Goal: Participate in discussion: Engage in conversation with other users on a specific topic

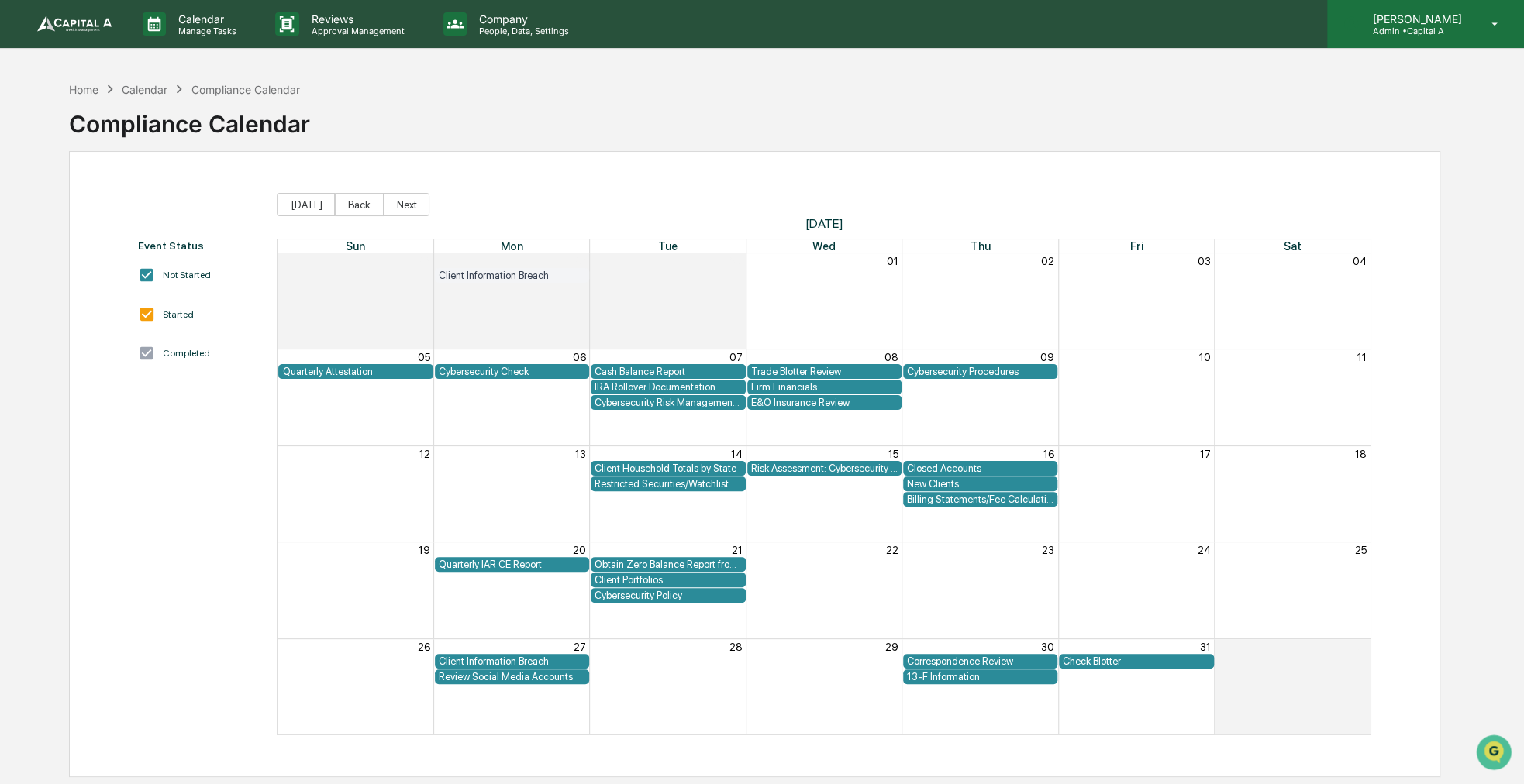
click at [1494, 24] on icon at bounding box center [1495, 25] width 6 height 4
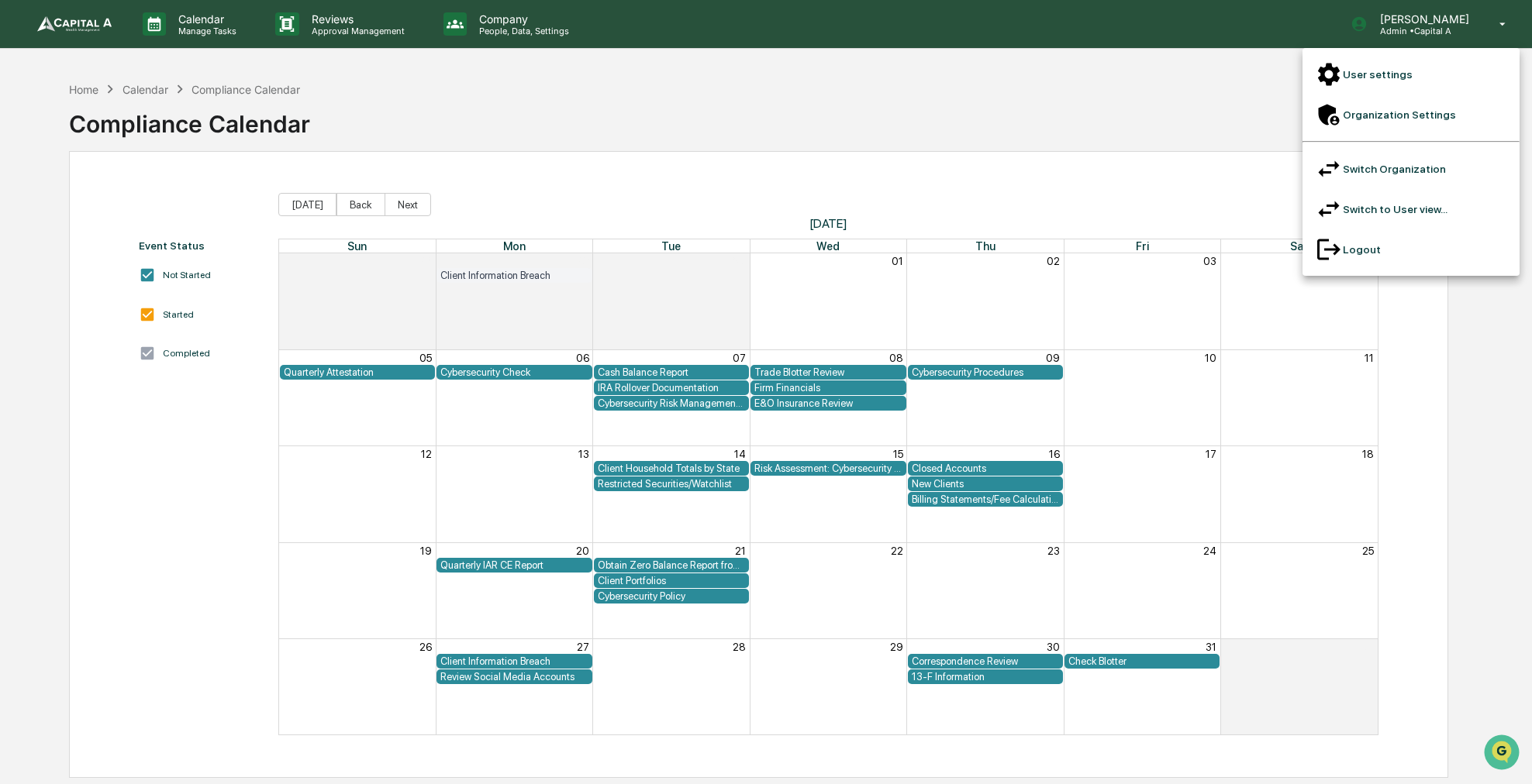
click at [93, 88] on div at bounding box center [766, 392] width 1532 height 784
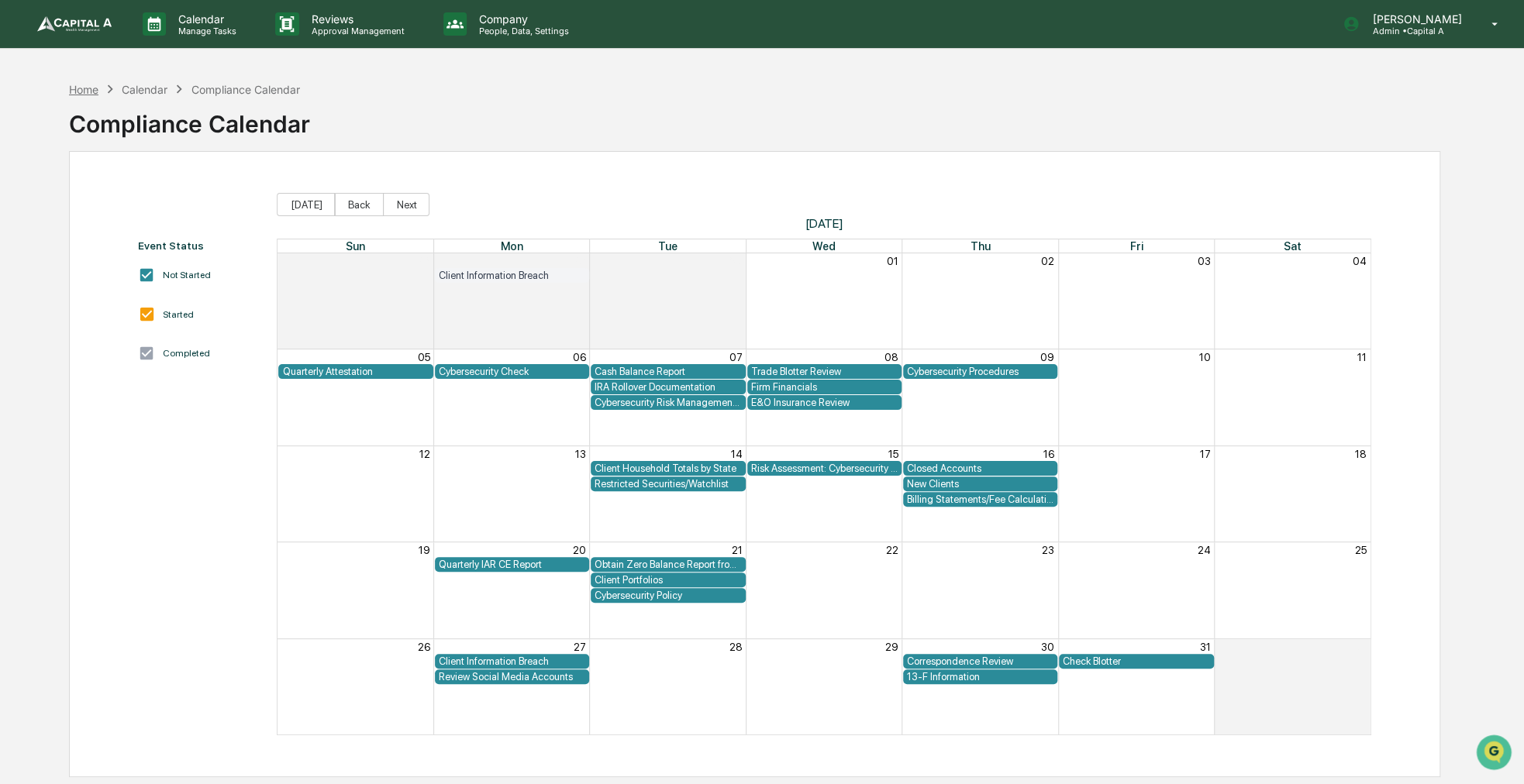
click at [89, 90] on div "Home" at bounding box center [84, 89] width 30 height 13
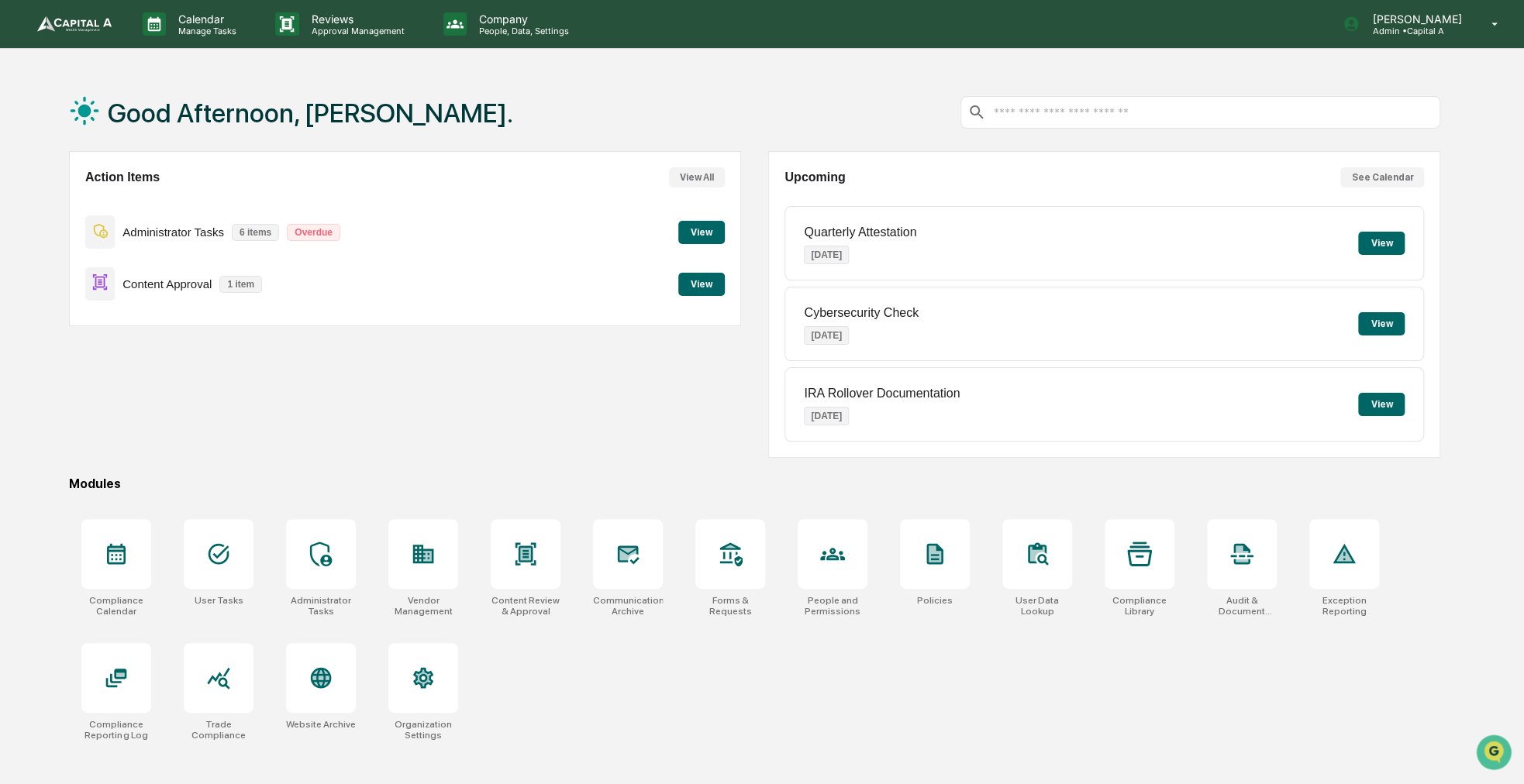
click at [699, 288] on button "View" at bounding box center [701, 284] width 47 height 24
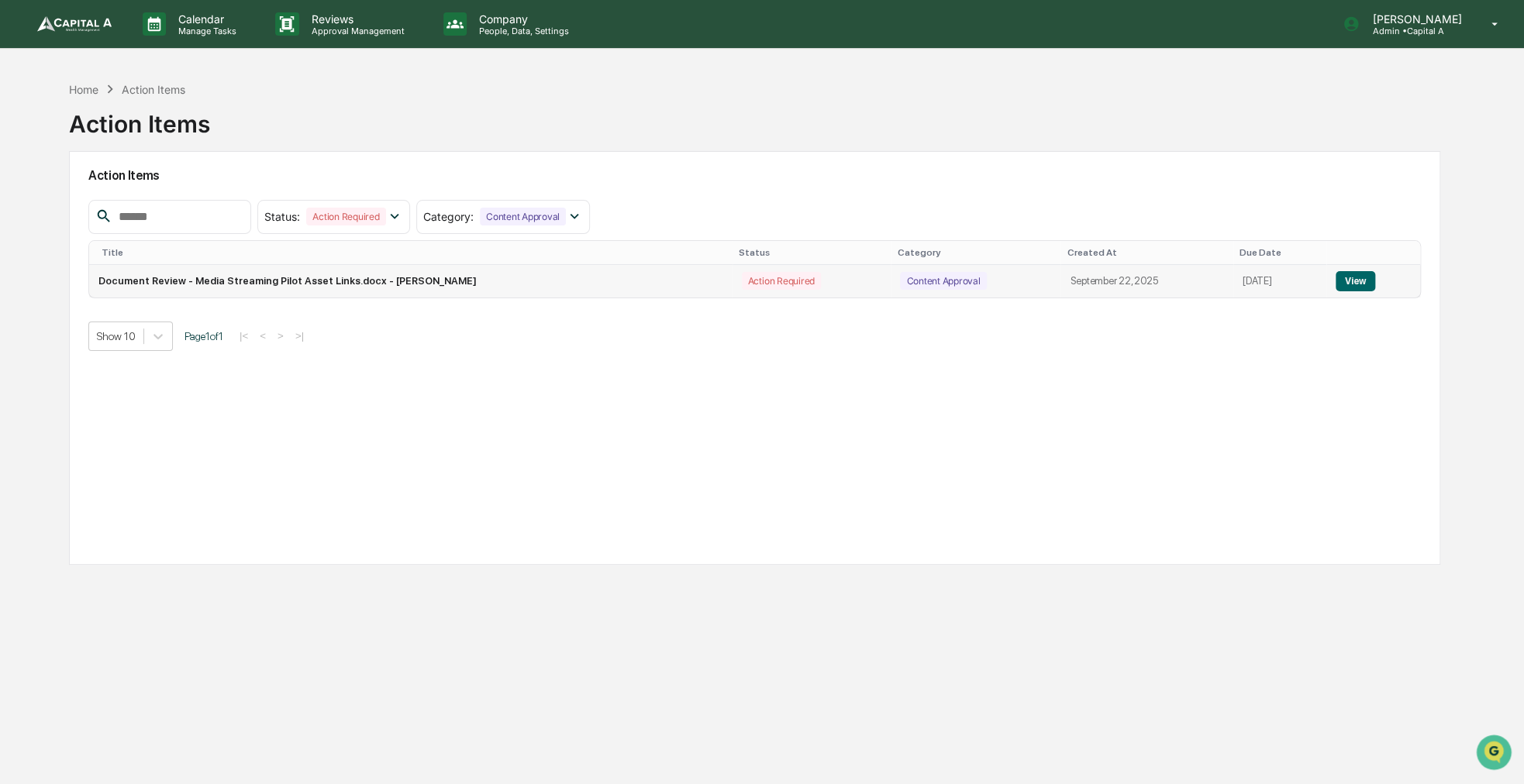
click at [1375, 282] on button "View" at bounding box center [1355, 281] width 39 height 20
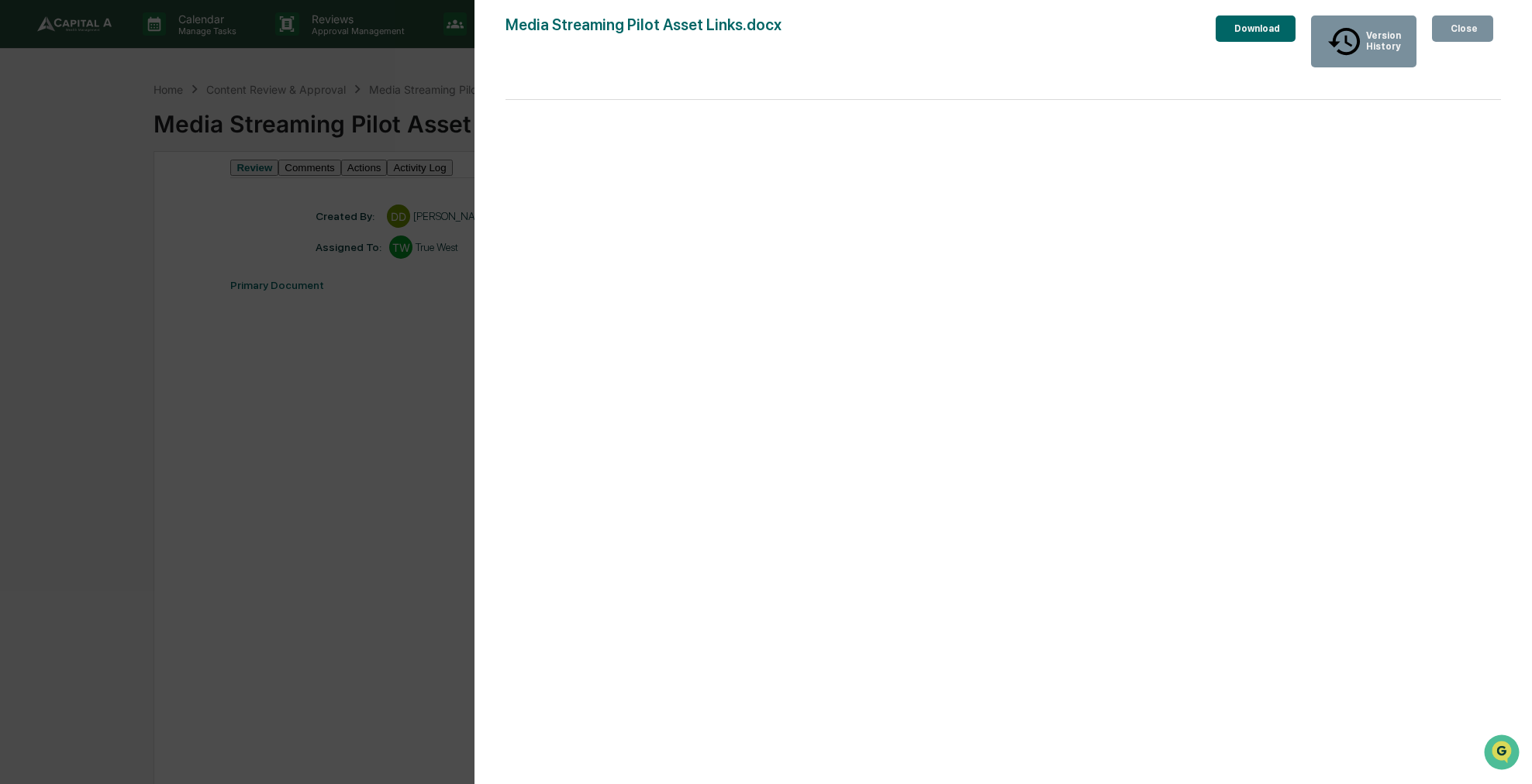
click at [436, 554] on div "Version History [DATE] 02:01 PM [PERSON_NAME] Media Streaming Pilot Asset Links…" at bounding box center [766, 392] width 1532 height 784
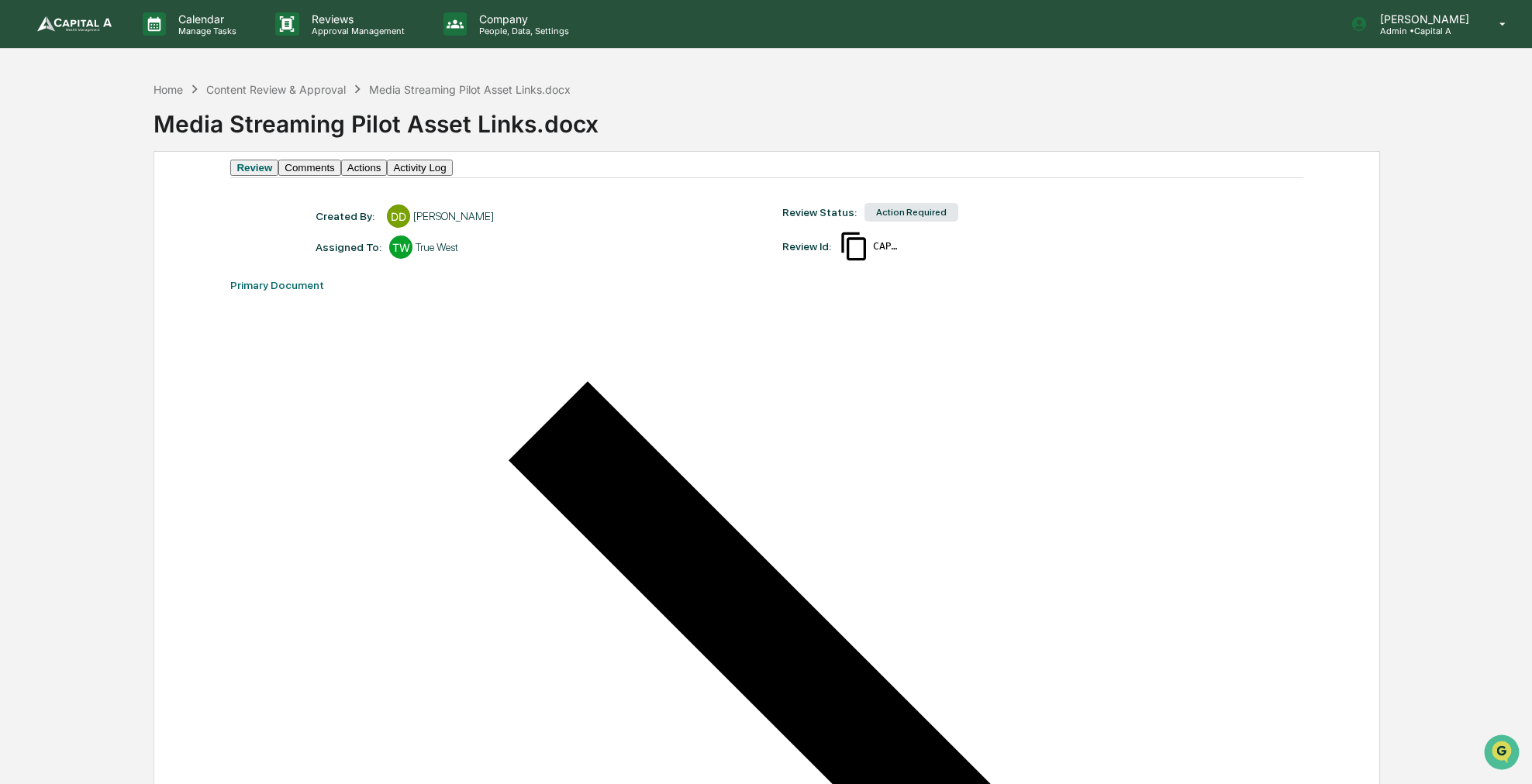
drag, startPoint x: 436, startPoint y: 554, endPoint x: 273, endPoint y: 558, distance: 163.0
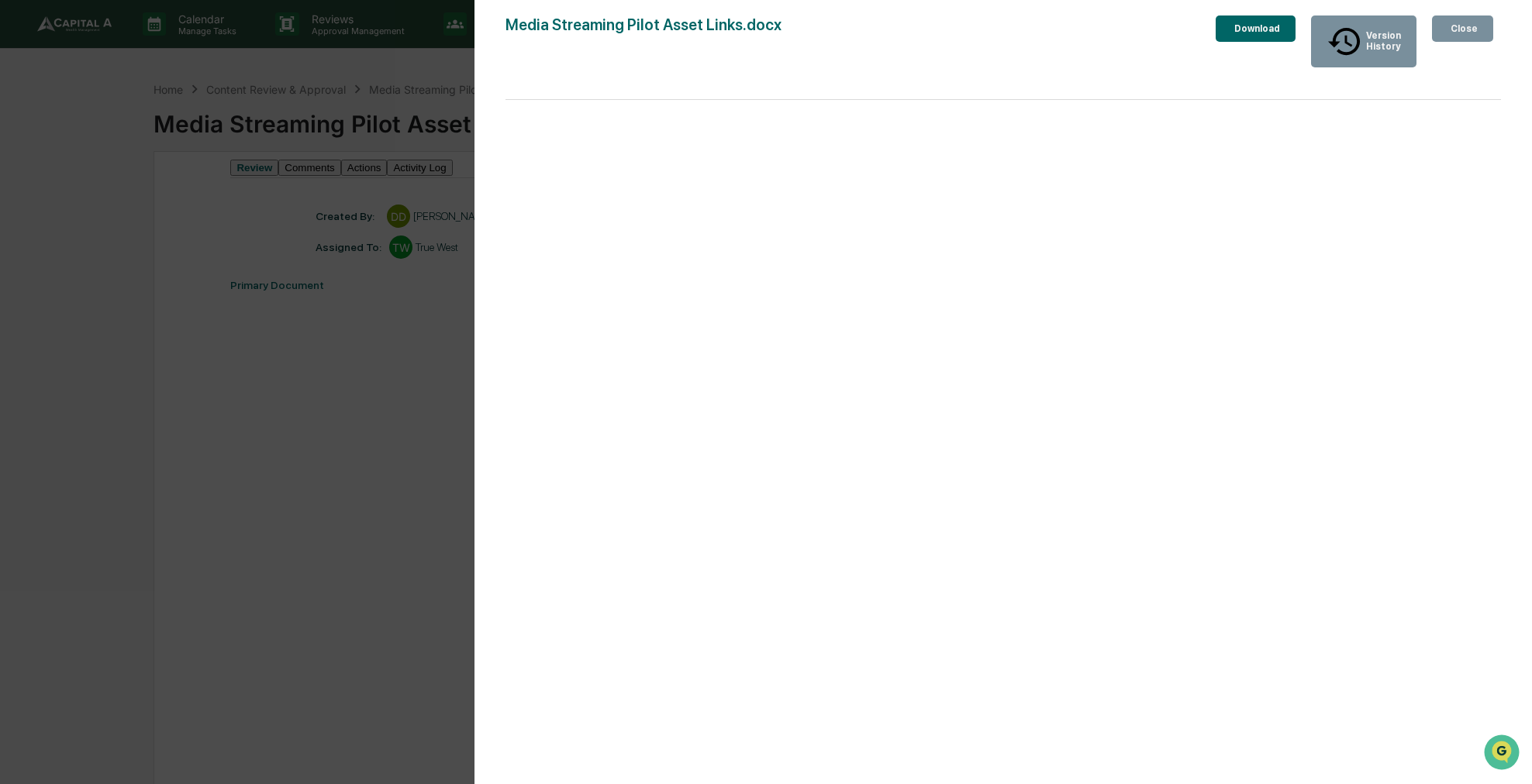
click at [85, 143] on div "Version History [DATE] 02:01 PM [PERSON_NAME] Media Streaming Pilot Asset Links…" at bounding box center [766, 392] width 1532 height 784
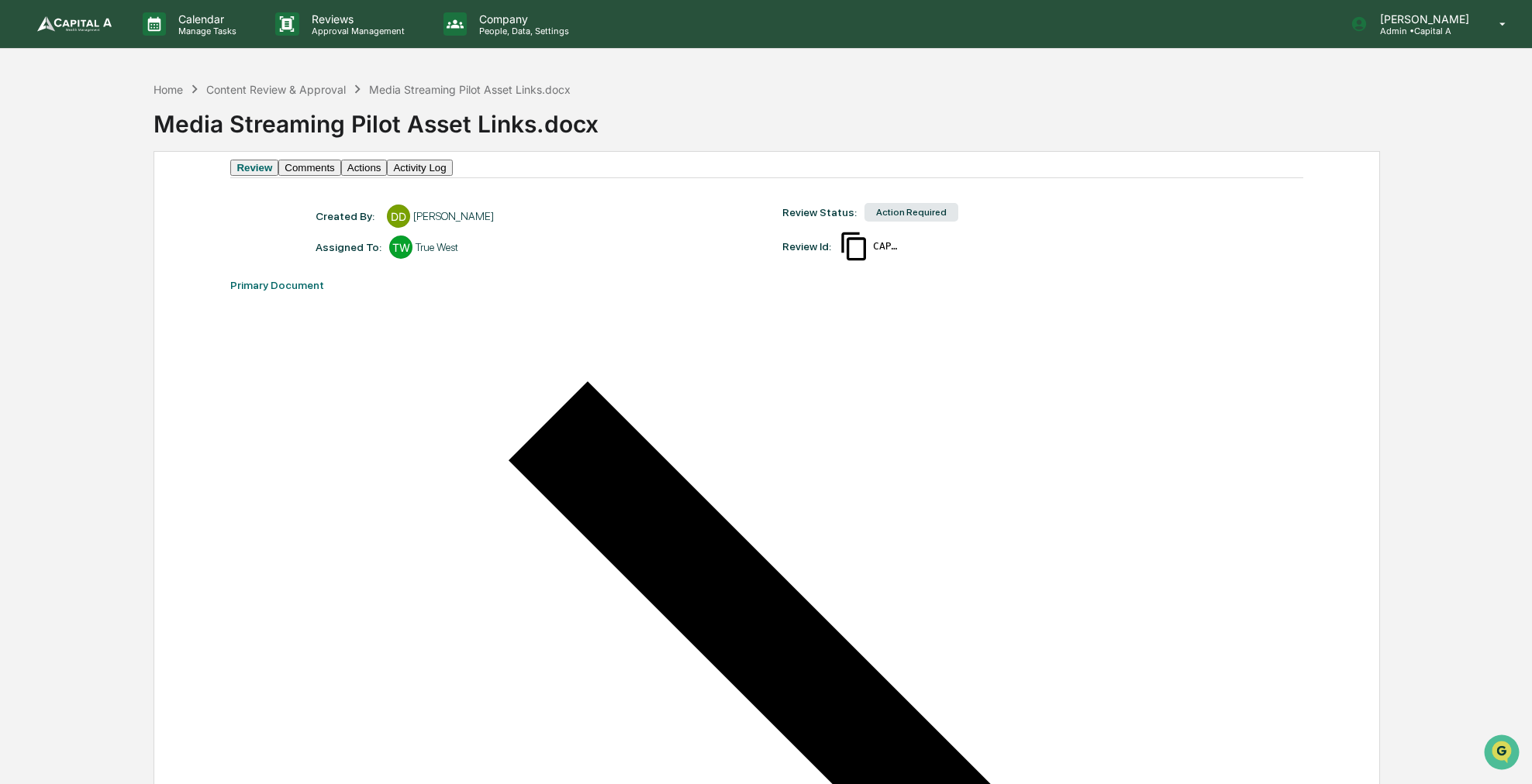
click at [338, 176] on button "Comments" at bounding box center [309, 167] width 62 height 17
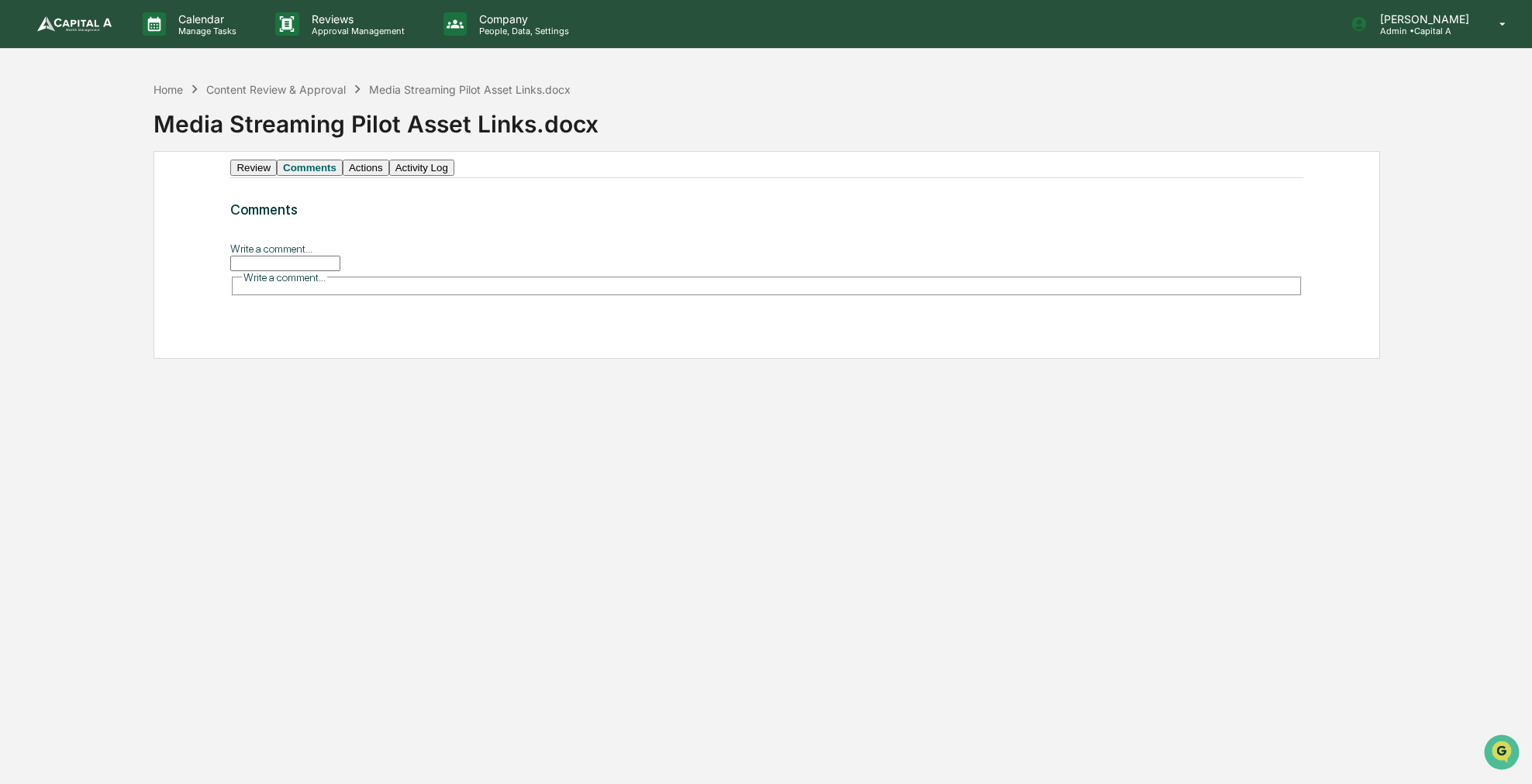
click at [254, 171] on button "Review" at bounding box center [253, 167] width 47 height 17
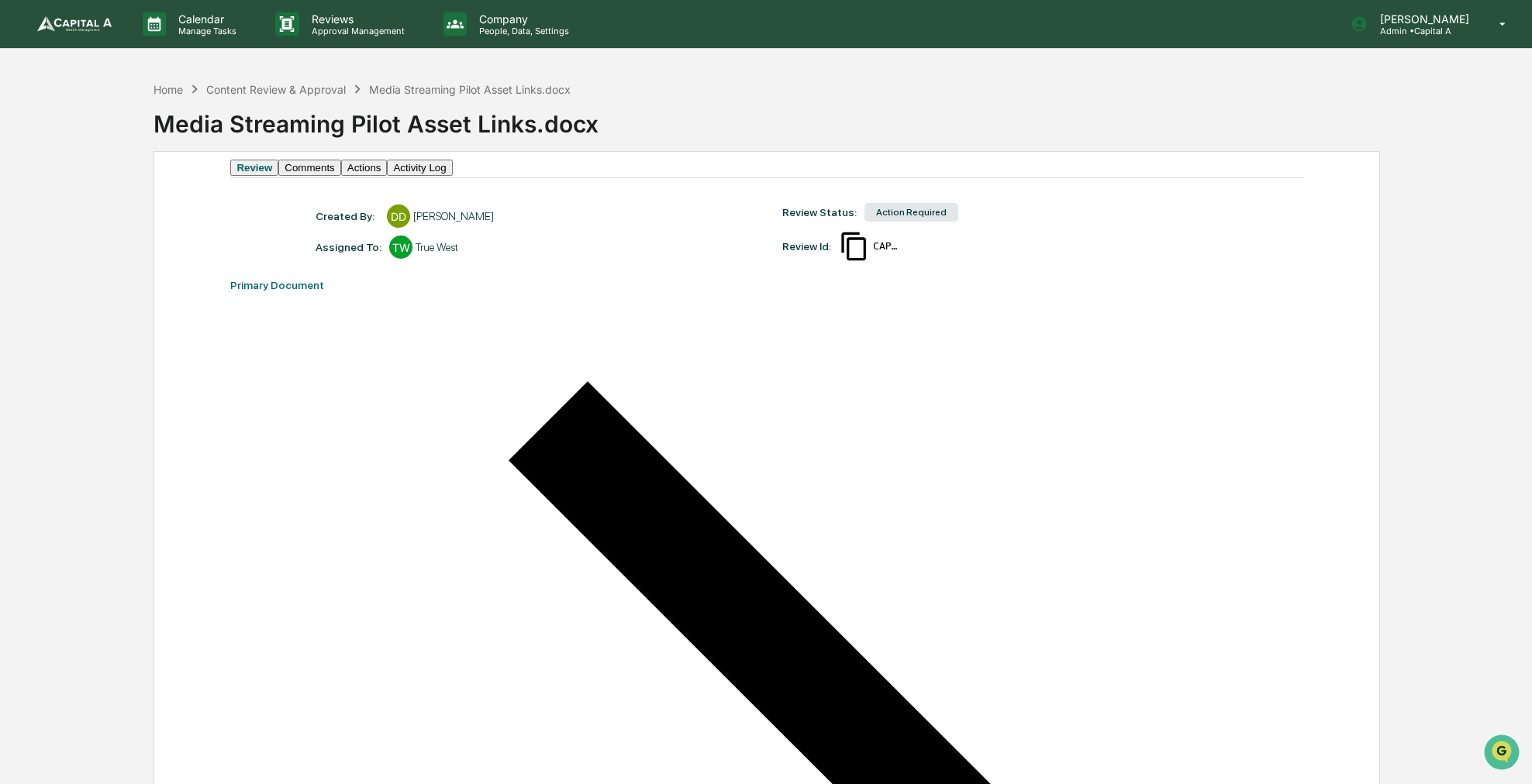
click at [333, 174] on button "Comments" at bounding box center [309, 167] width 62 height 17
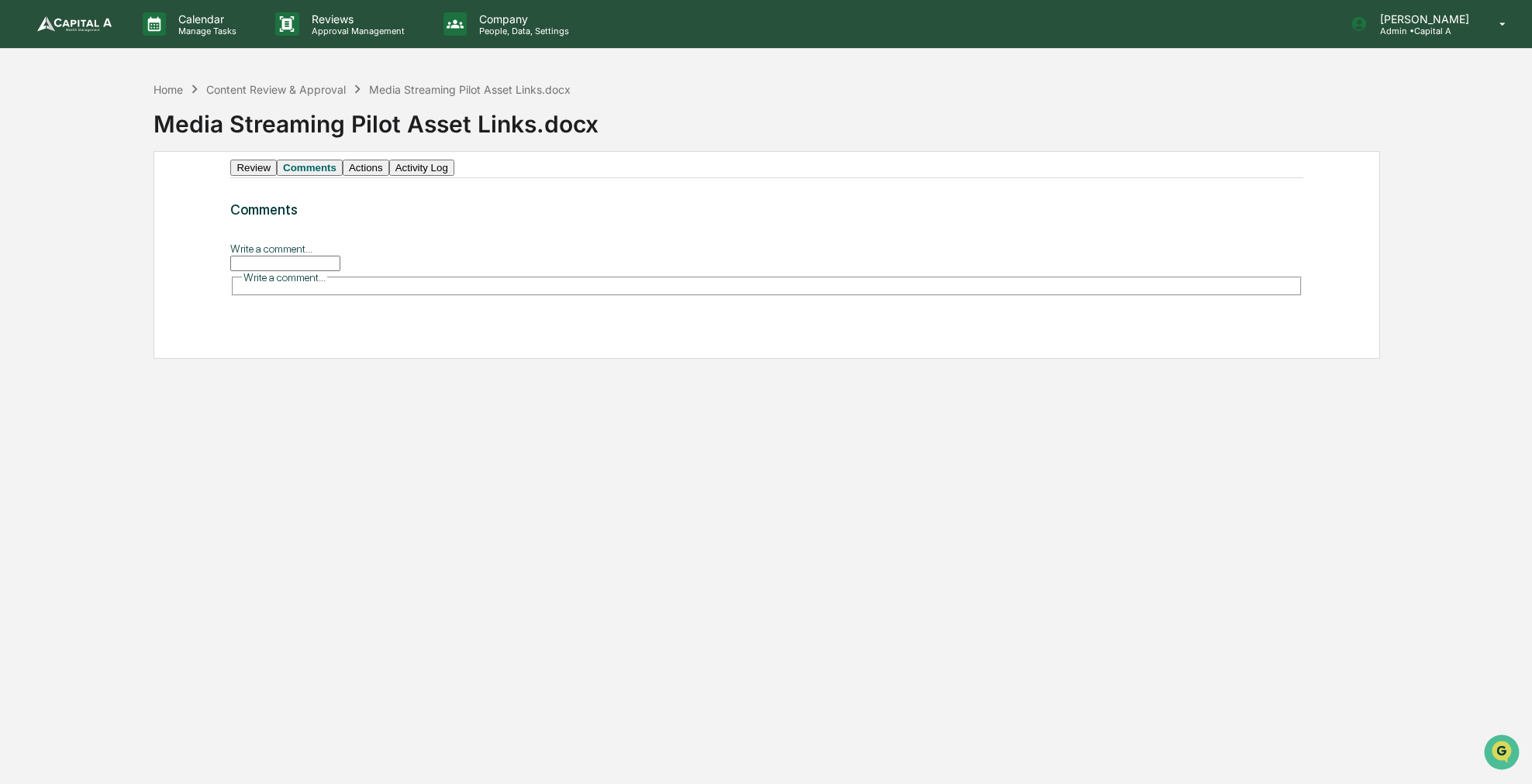
click at [340, 271] on input "Write a comment..." at bounding box center [284, 264] width 110 height 16
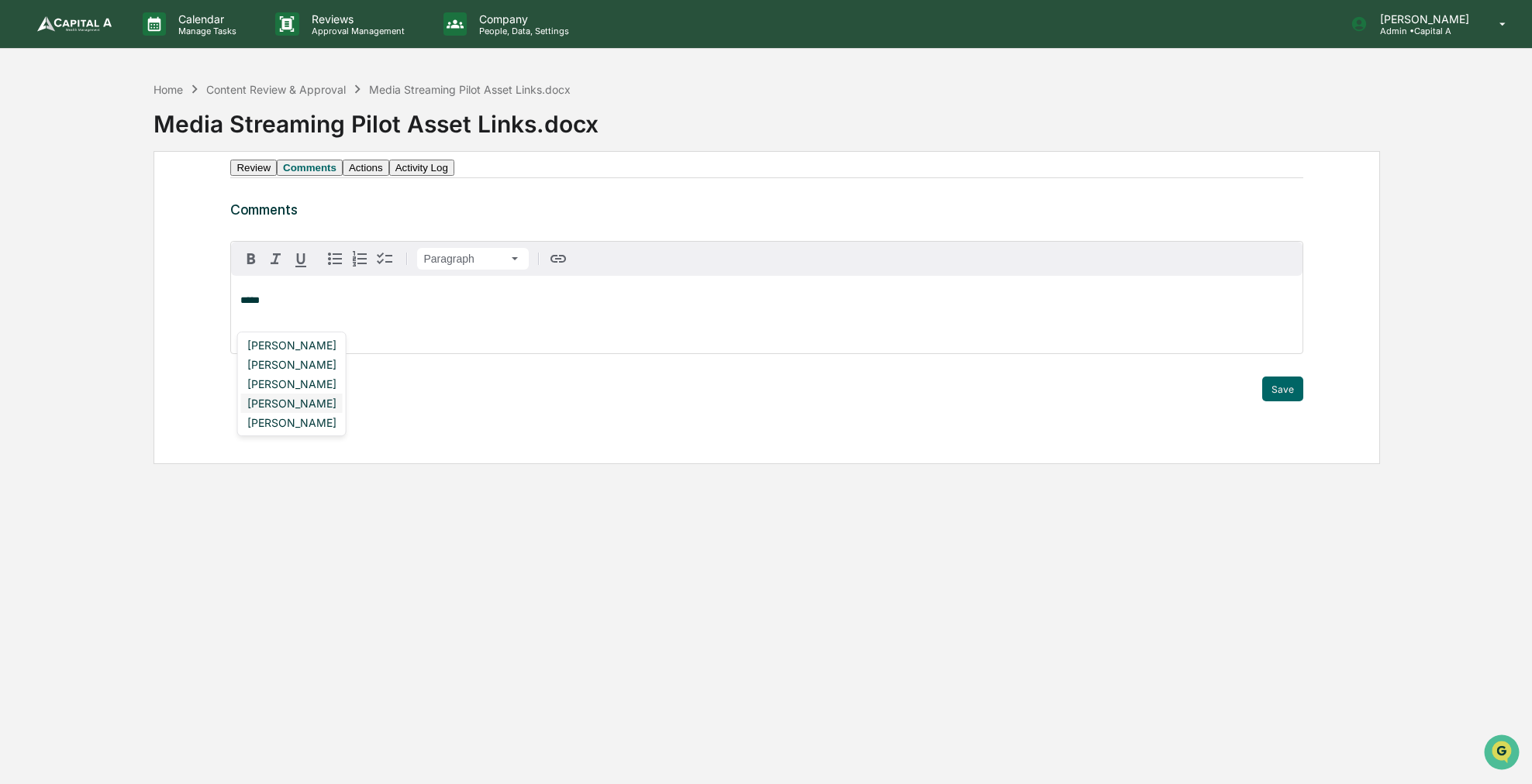
click at [310, 394] on div "[PERSON_NAME]" at bounding box center [292, 403] width 102 height 19
click at [397, 328] on div "**********" at bounding box center [766, 315] width 1070 height 77
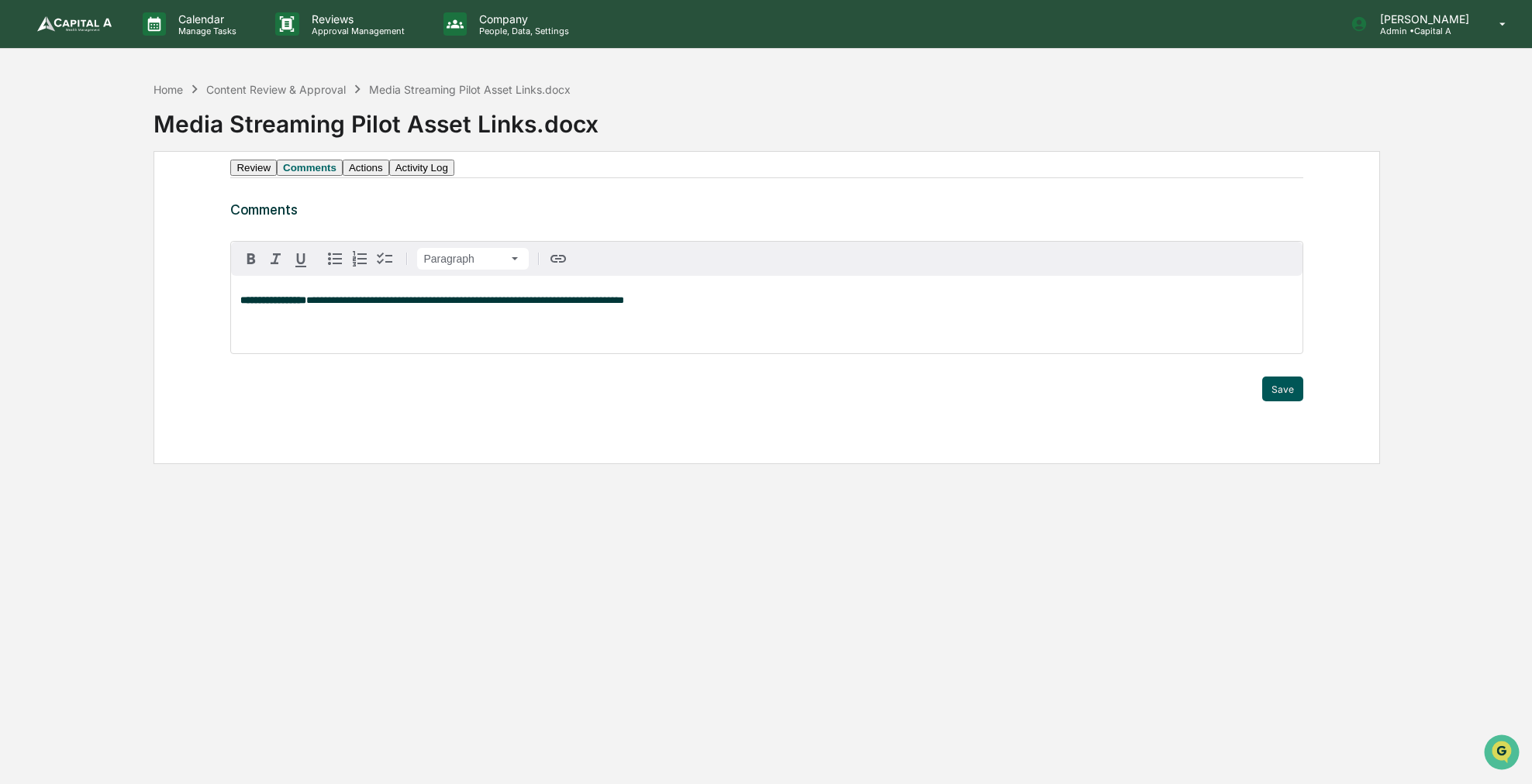
click at [1283, 402] on button "Save" at bounding box center [1282, 388] width 41 height 25
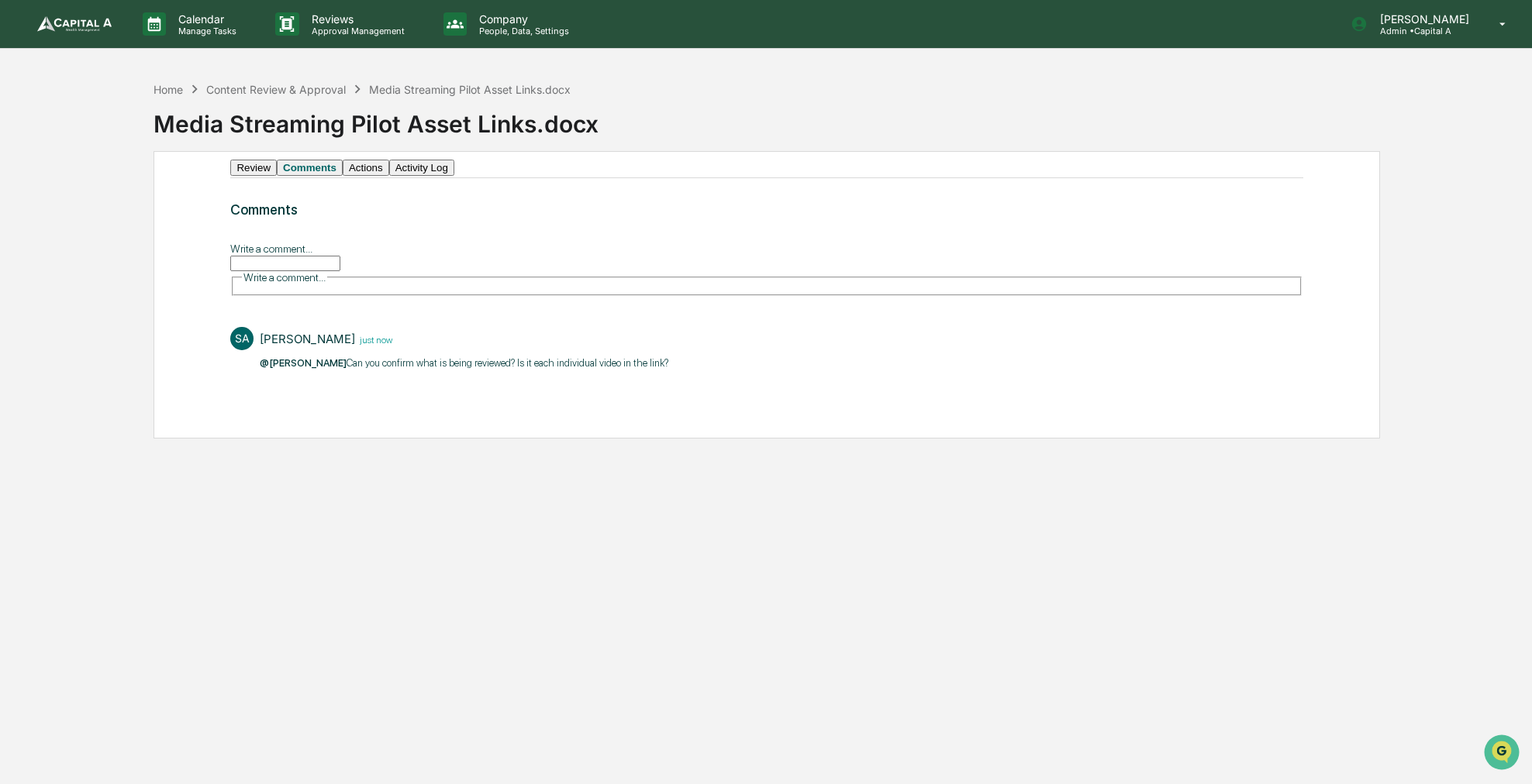
drag, startPoint x: 701, startPoint y: 103, endPoint x: 675, endPoint y: 105, distance: 26.1
click at [675, 105] on div "Media Streaming Pilot Asset Links.docx" at bounding box center [842, 118] width 1378 height 40
click at [1428, 39] on div "[PERSON_NAME] Admin • Capital A" at bounding box center [1434, 24] width 197 height 48
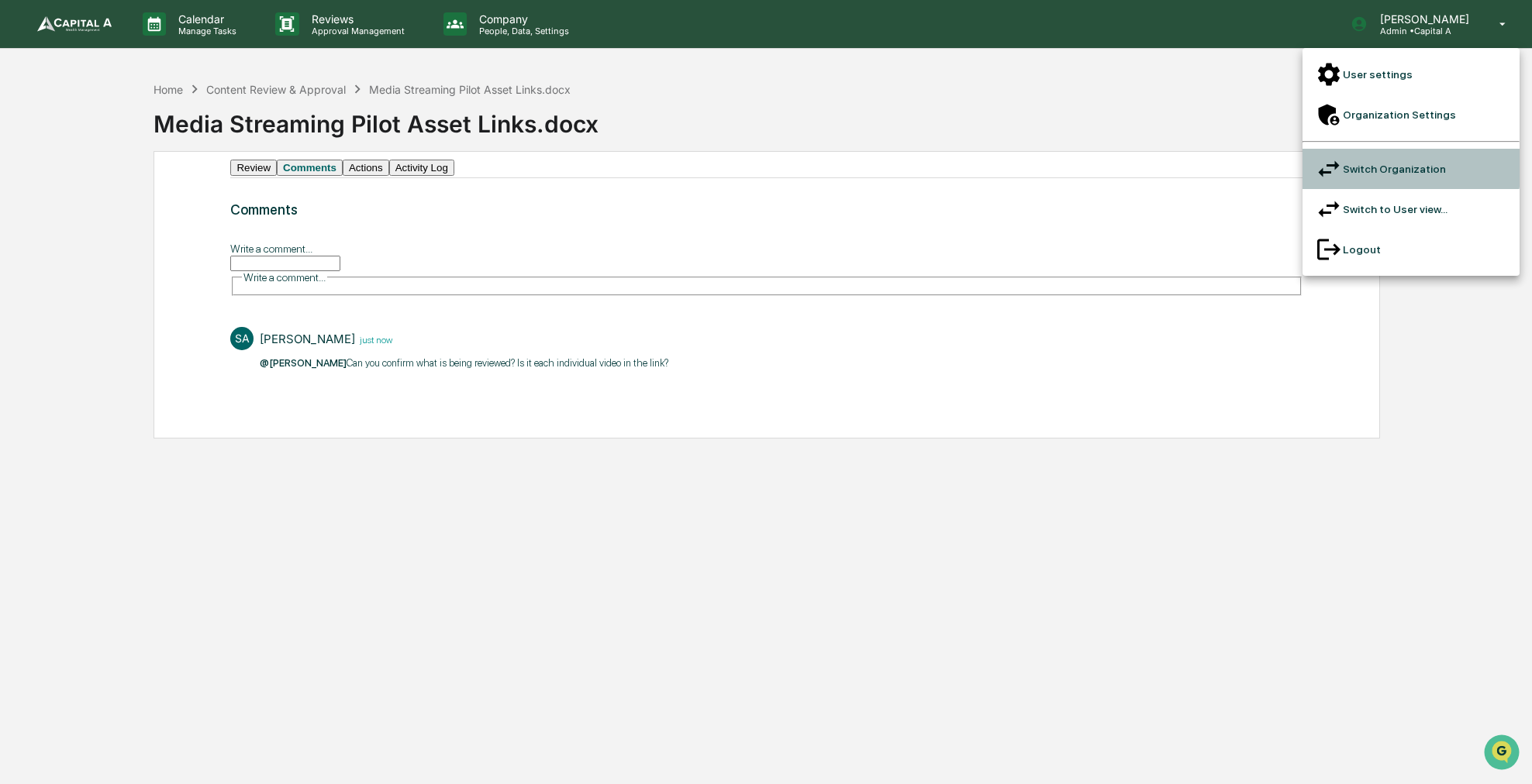
click at [1328, 155] on icon at bounding box center [1329, 169] width 28 height 28
